Goal: Transaction & Acquisition: Purchase product/service

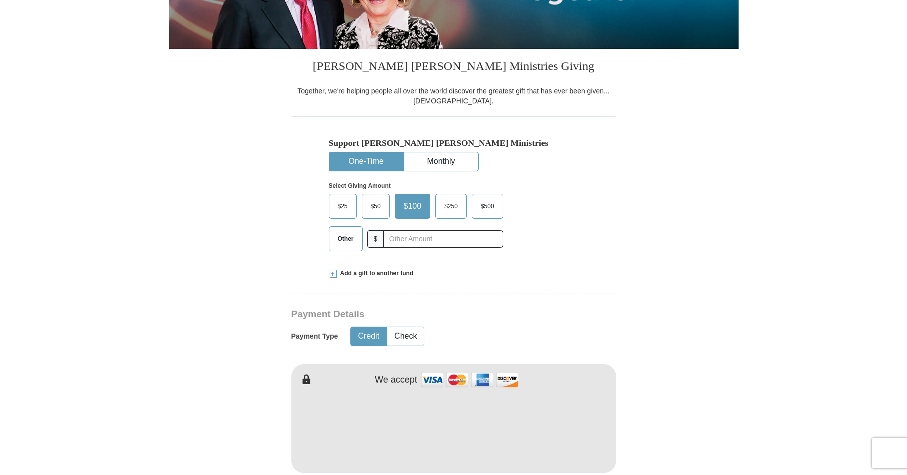
scroll to position [211, 0]
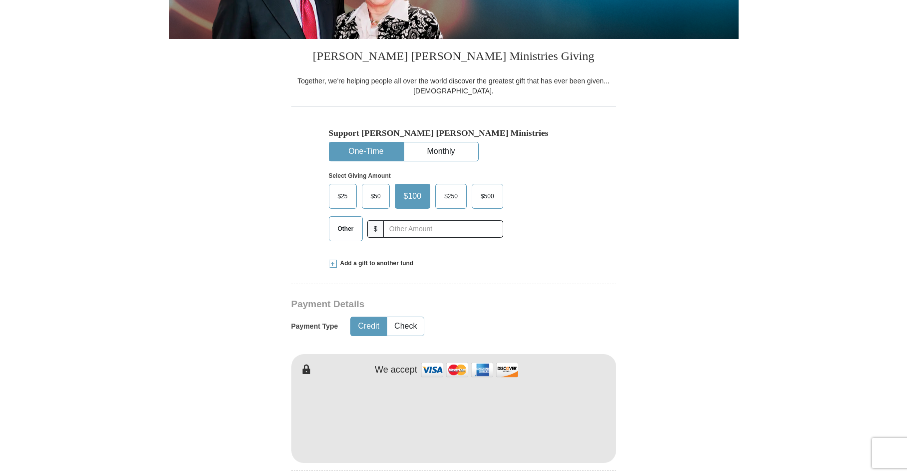
click at [335, 192] on span "$25" at bounding box center [343, 196] width 20 height 15
click at [0, 0] on input "$25" at bounding box center [0, 0] width 0 height 0
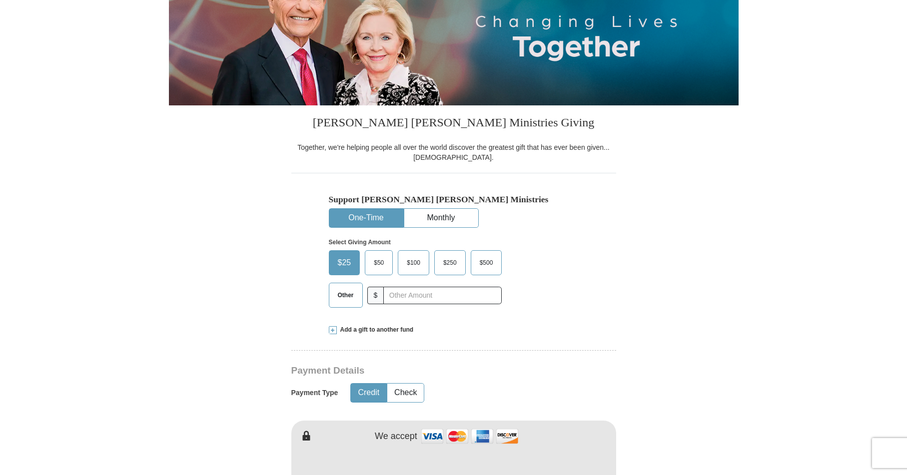
scroll to position [0, 0]
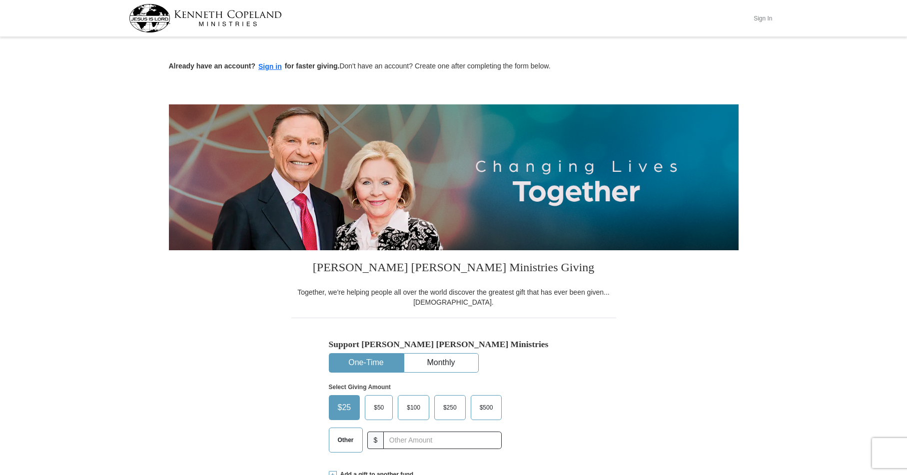
click at [759, 19] on button "Sign In" at bounding box center [763, 17] width 30 height 15
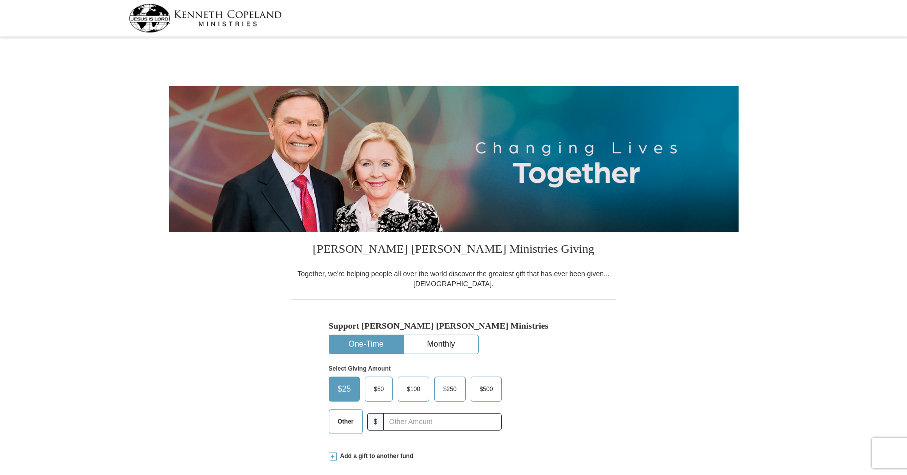
select select "WA"
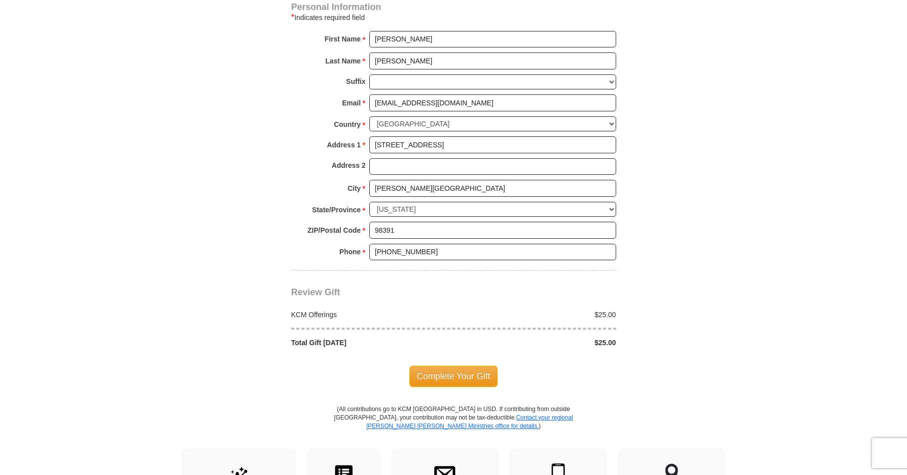
scroll to position [673, 0]
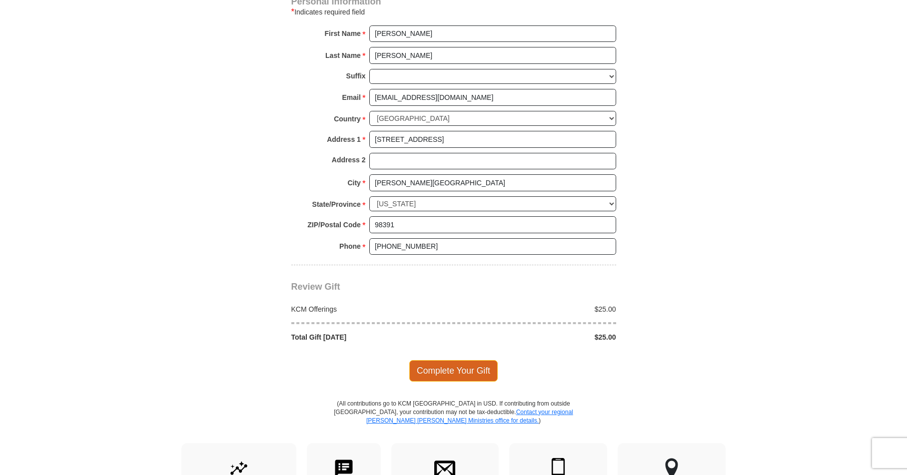
click at [455, 372] on span "Complete Your Gift" at bounding box center [453, 370] width 88 height 21
